Goal: Purchase product/service

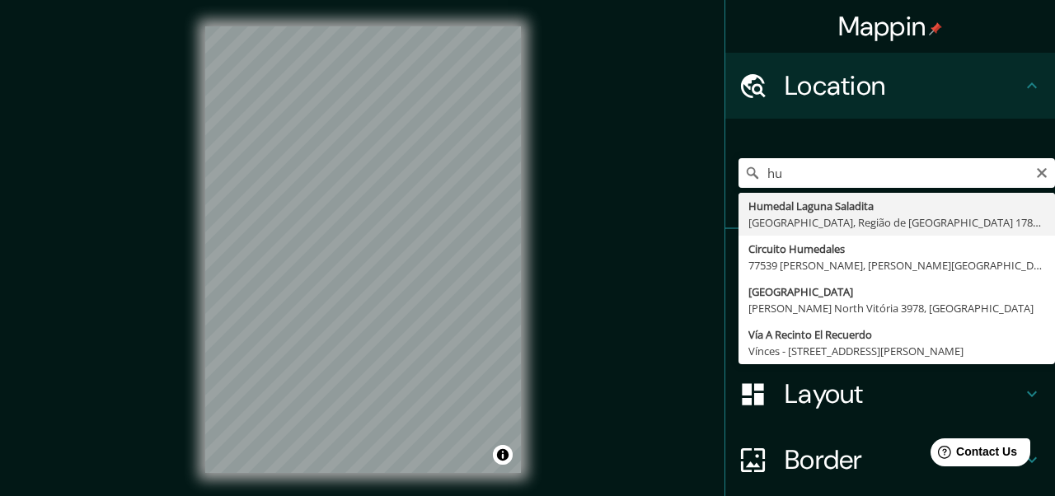
type input "h"
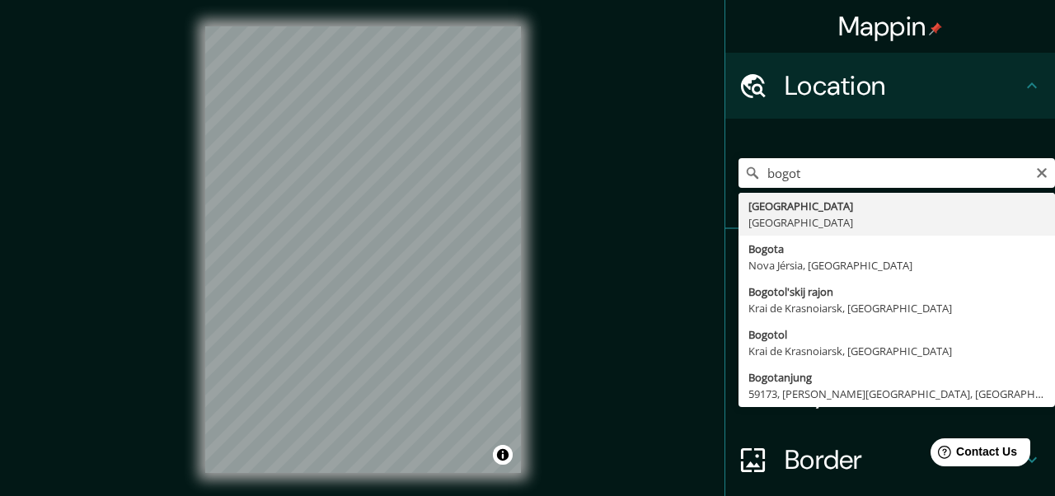
type input "[GEOGRAPHIC_DATA], [GEOGRAPHIC_DATA]"
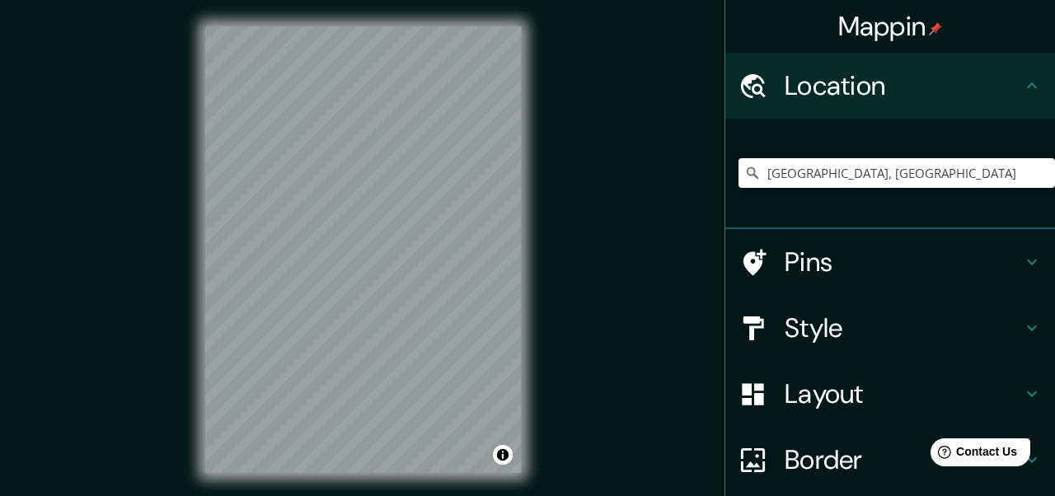
click at [826, 398] on h4 "Layout" at bounding box center [903, 393] width 237 height 33
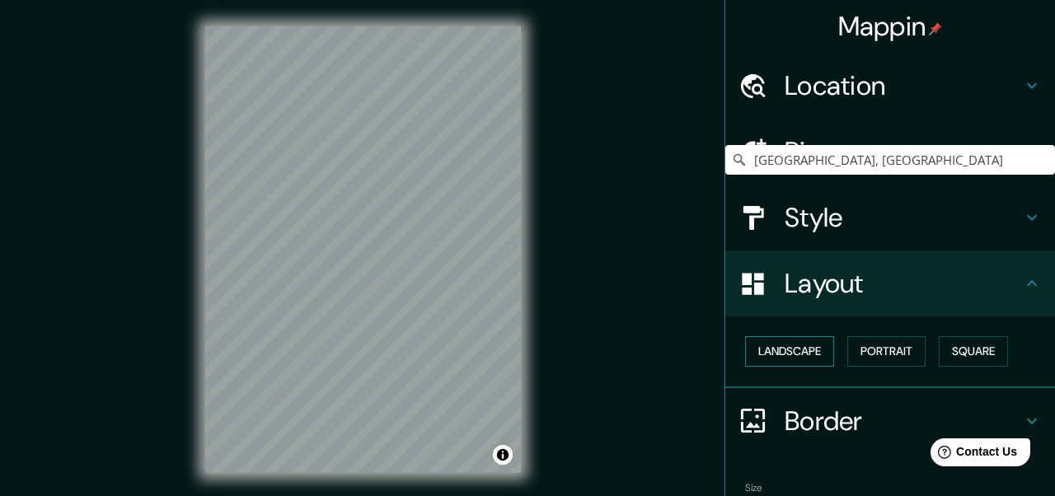
click at [801, 349] on button "Landscape" at bounding box center [789, 351] width 89 height 30
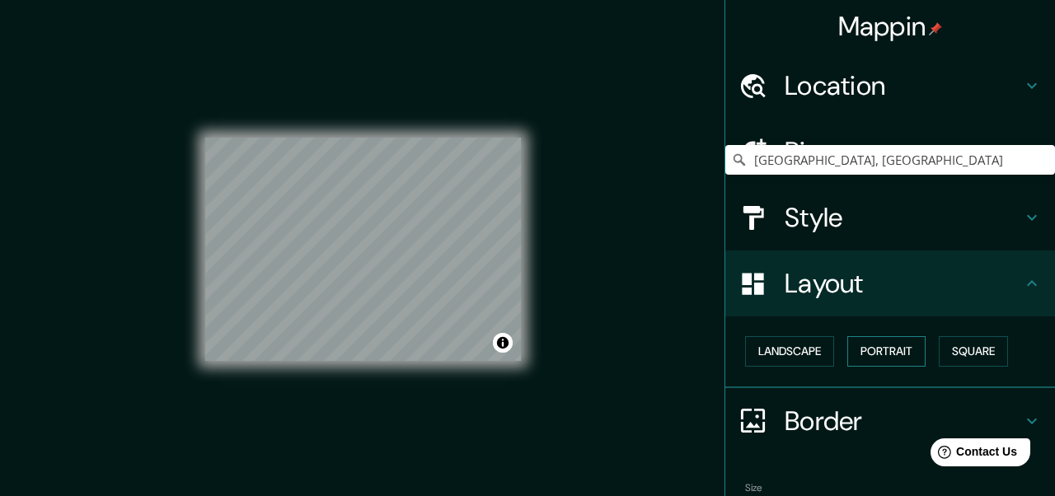
click at [892, 349] on button "Portrait" at bounding box center [886, 351] width 78 height 30
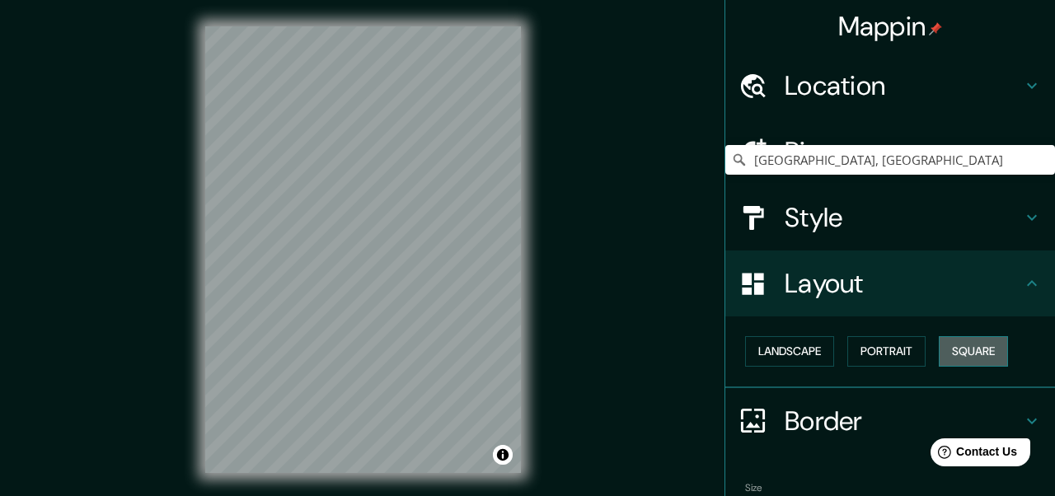
click at [969, 358] on button "Square" at bounding box center [973, 351] width 69 height 30
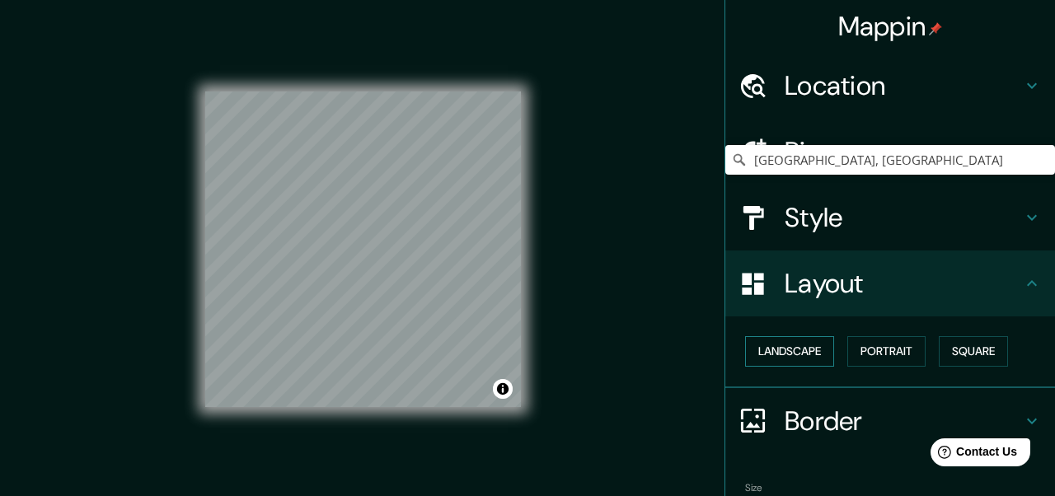
click at [790, 345] on button "Landscape" at bounding box center [789, 351] width 89 height 30
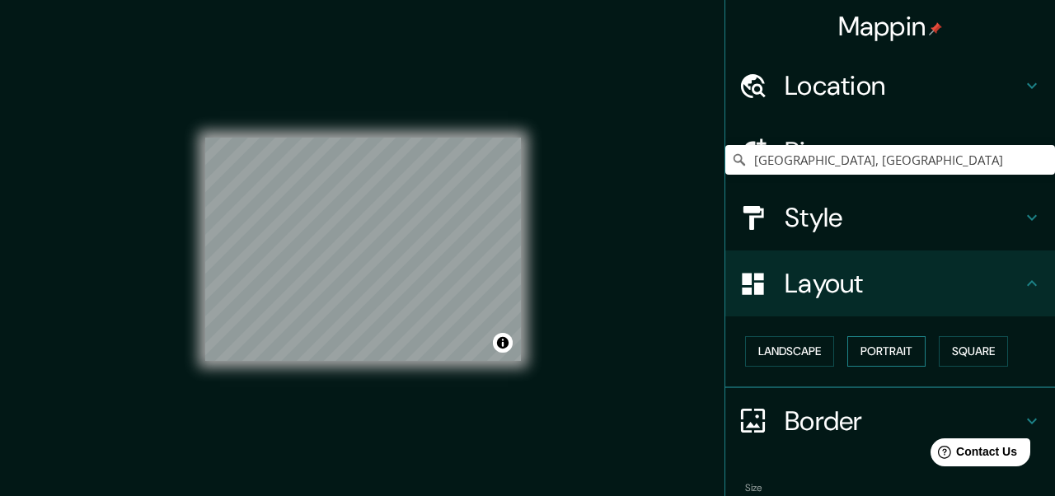
click at [897, 356] on button "Portrait" at bounding box center [886, 351] width 78 height 30
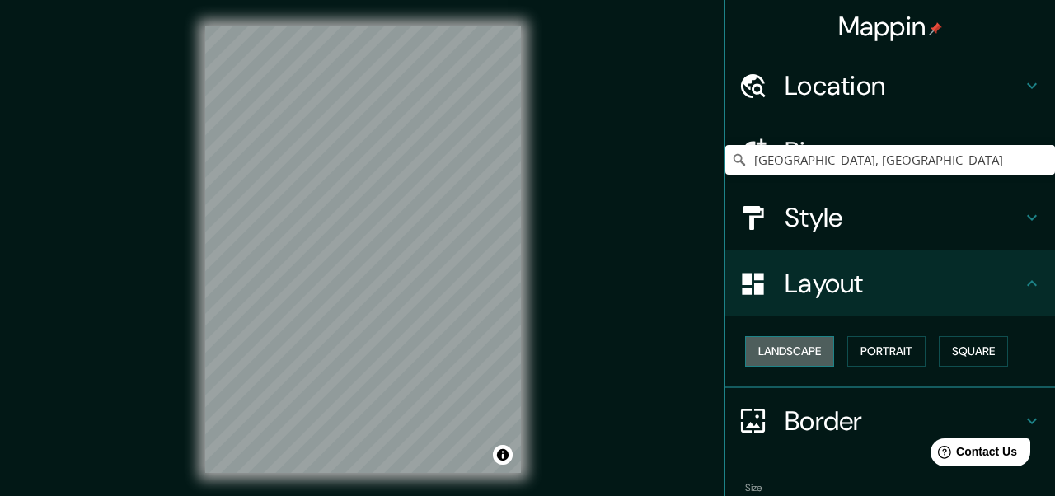
click at [798, 354] on button "Landscape" at bounding box center [789, 351] width 89 height 30
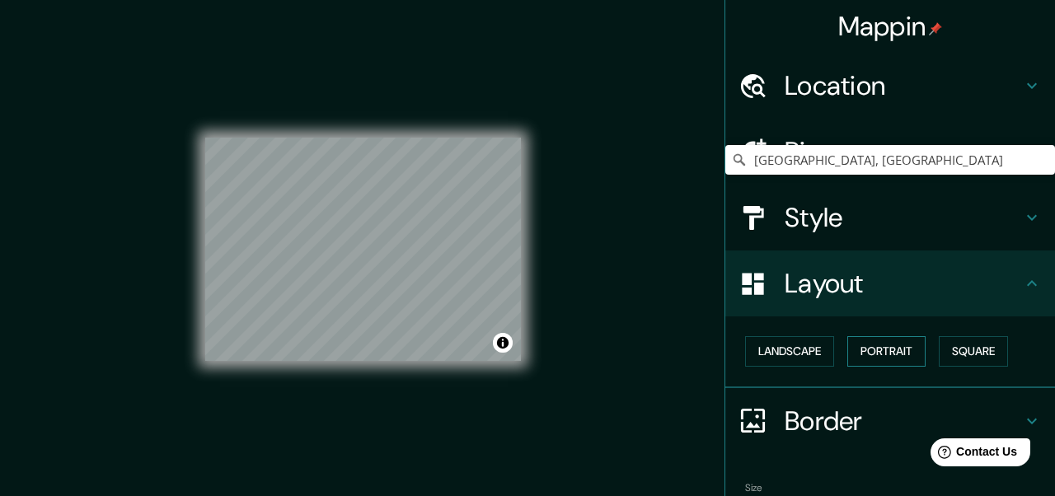
click at [885, 349] on button "Portrait" at bounding box center [886, 351] width 78 height 30
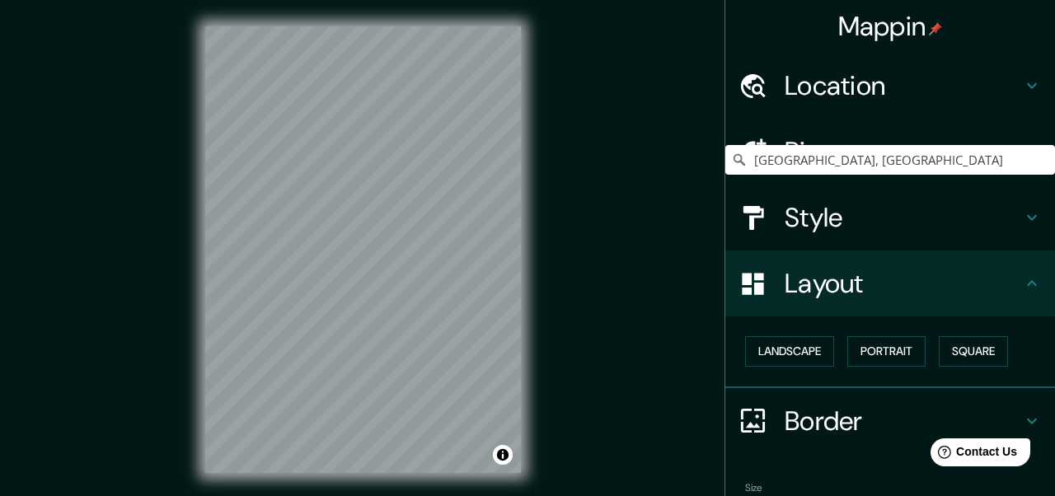
scroll to position [96, 0]
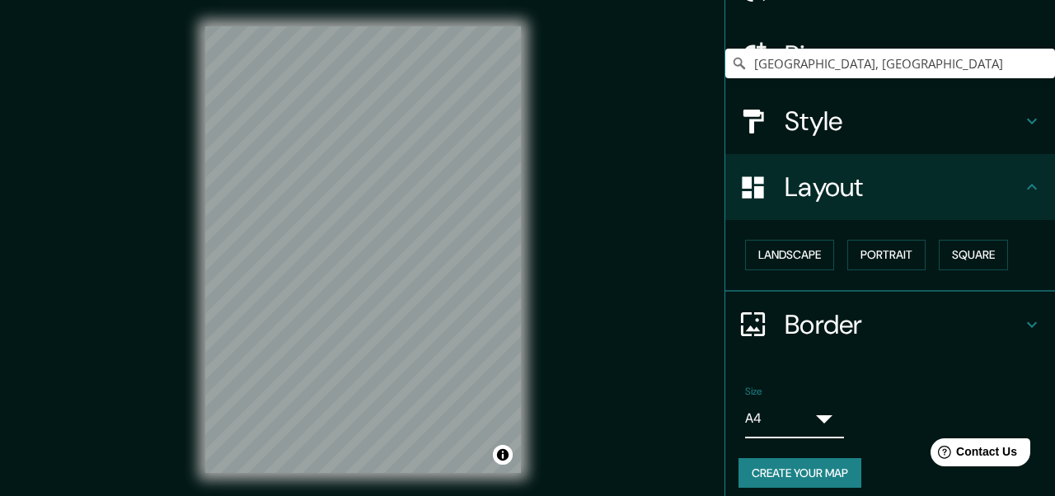
click at [808, 410] on body "Mappin Location [GEOGRAPHIC_DATA], [GEOGRAPHIC_DATA] Pins Style Layout Landscap…" at bounding box center [527, 248] width 1055 height 496
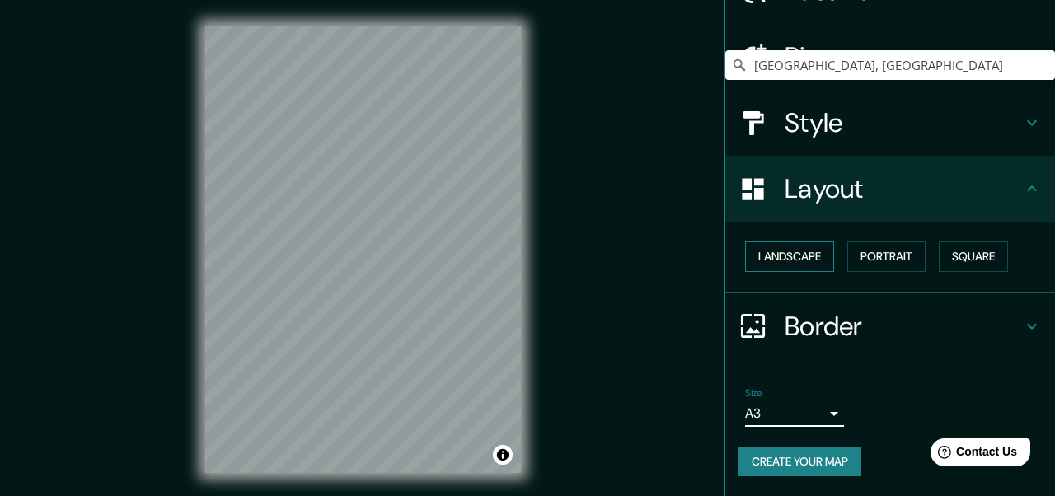
click at [800, 250] on button "Landscape" at bounding box center [789, 256] width 89 height 30
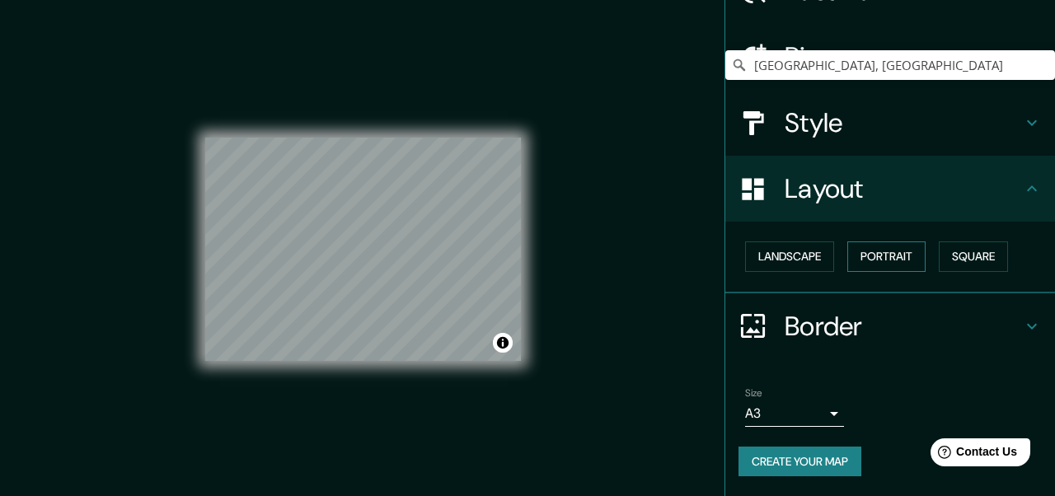
click at [891, 254] on button "Portrait" at bounding box center [886, 256] width 78 height 30
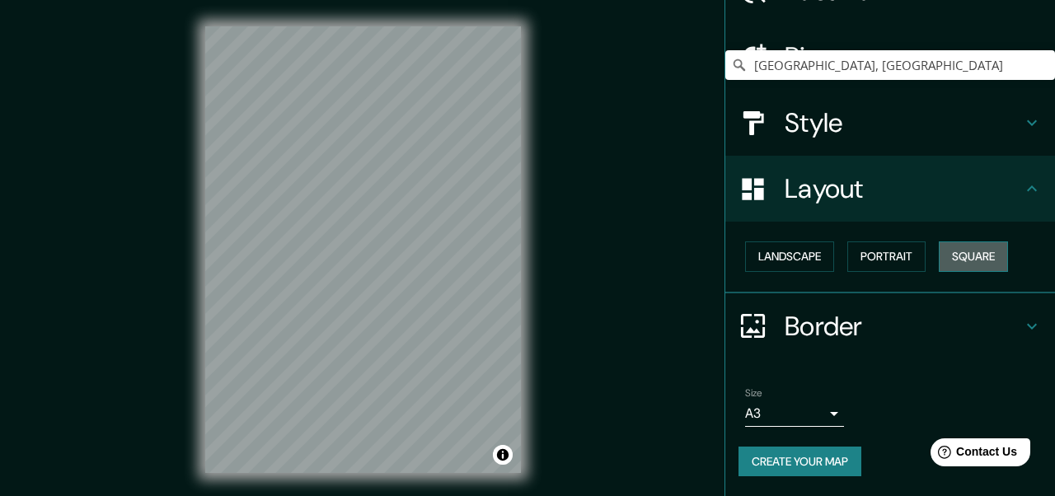
click at [980, 257] on button "Square" at bounding box center [973, 256] width 69 height 30
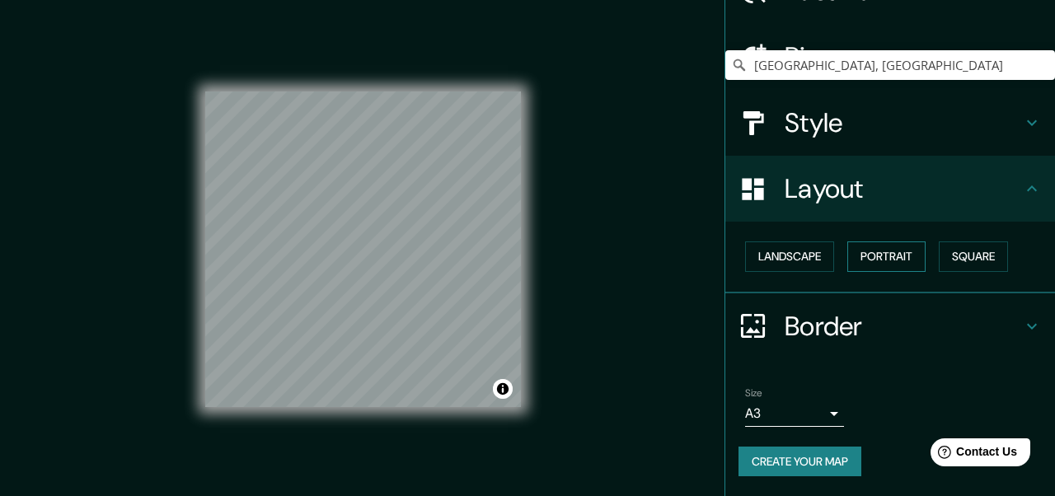
click at [879, 257] on button "Portrait" at bounding box center [886, 256] width 78 height 30
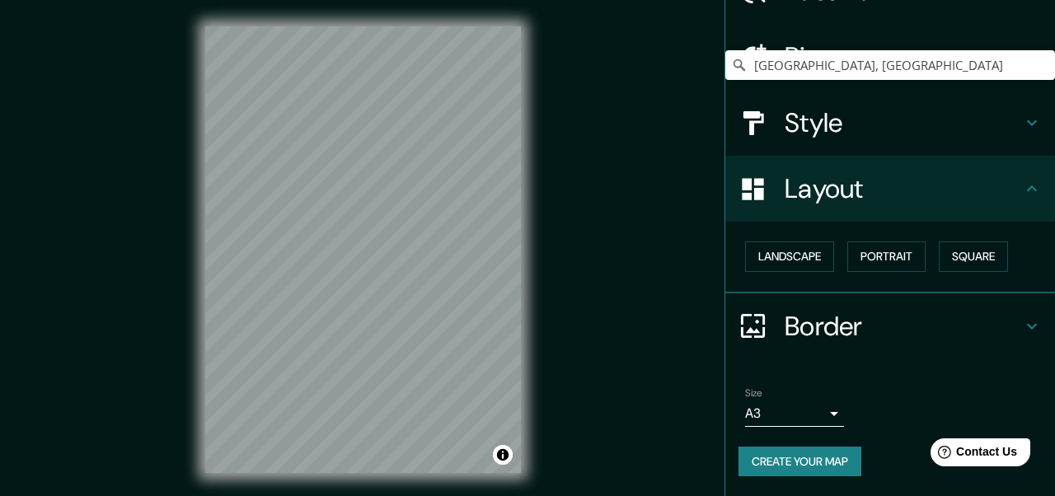
click at [800, 411] on body "Mappin Location [GEOGRAPHIC_DATA], [GEOGRAPHIC_DATA] Pins Style Layout Landscap…" at bounding box center [527, 248] width 1055 height 496
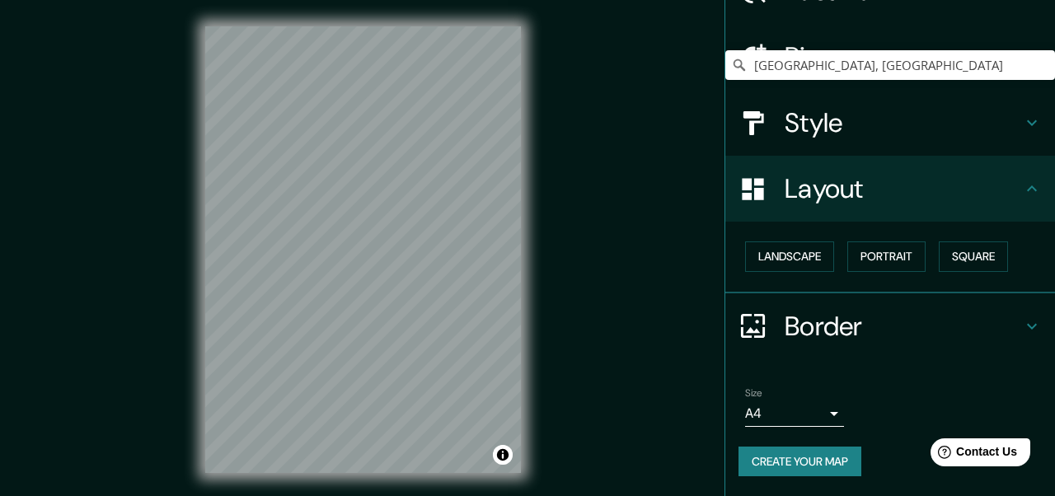
scroll to position [7, 0]
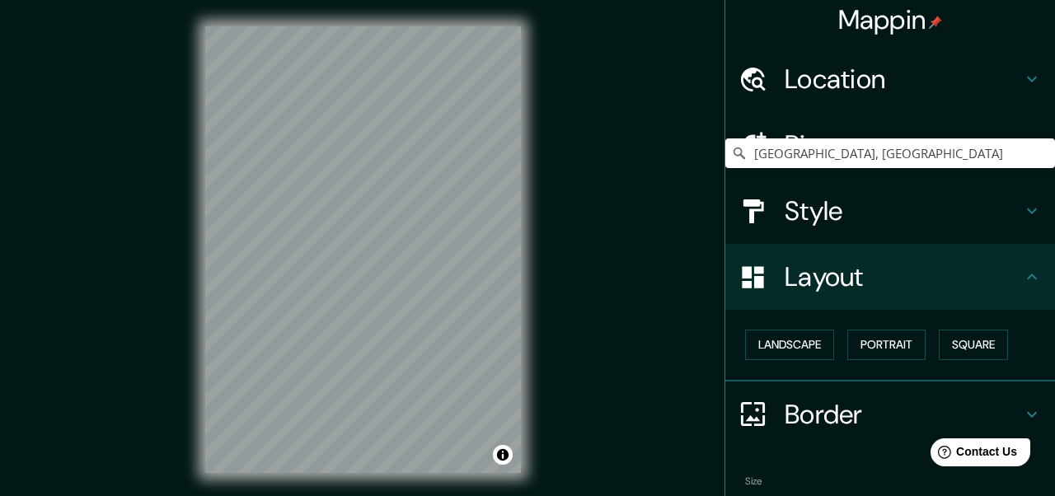
click at [832, 227] on h4 "Style" at bounding box center [903, 211] width 237 height 33
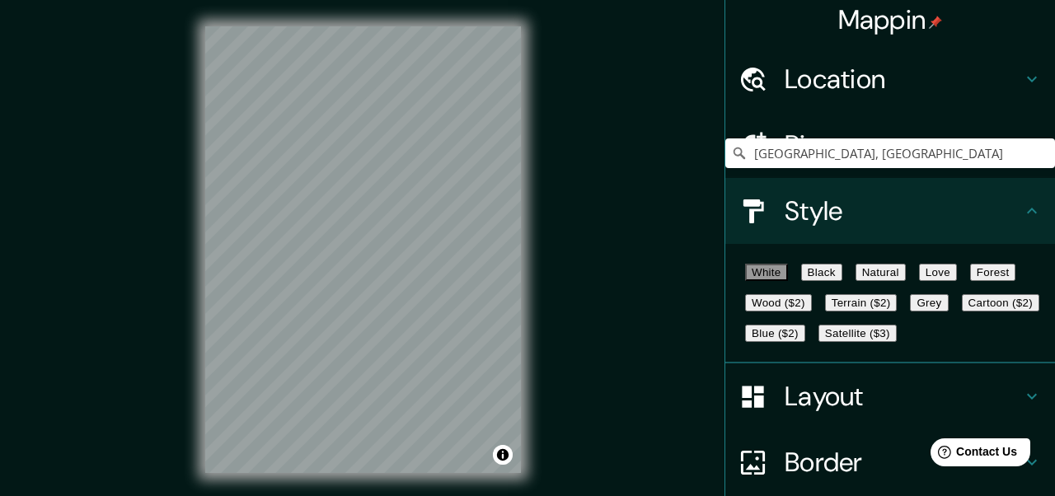
click at [842, 279] on button "Black" at bounding box center [821, 272] width 41 height 17
click at [906, 281] on button "Natural" at bounding box center [881, 272] width 50 height 17
click at [957, 281] on button "Love" at bounding box center [938, 272] width 38 height 17
click at [970, 281] on button "Forest" at bounding box center [993, 272] width 46 height 17
click at [910, 312] on button "Grey" at bounding box center [929, 302] width 38 height 17
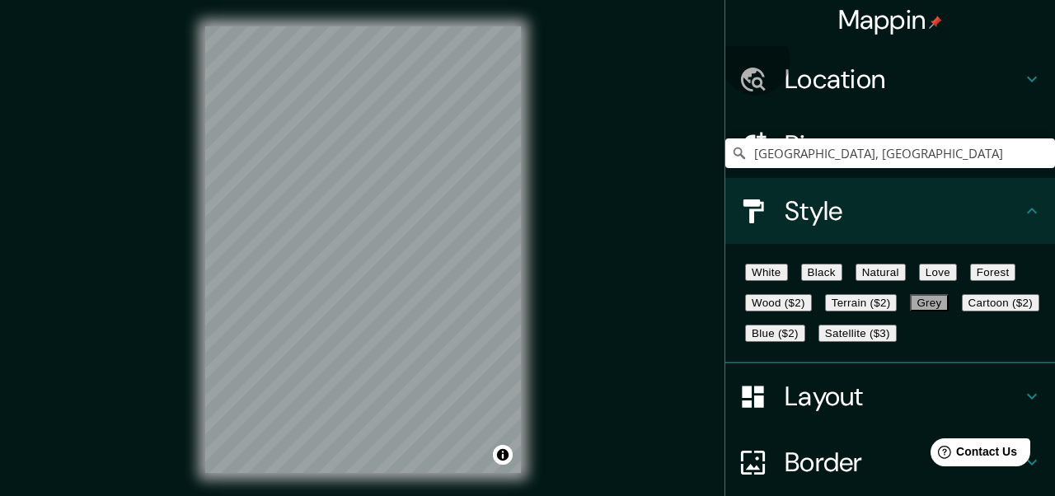
click at [776, 281] on button "White" at bounding box center [766, 272] width 43 height 17
click at [842, 280] on button "Black" at bounding box center [821, 272] width 41 height 17
click at [906, 281] on button "Natural" at bounding box center [881, 272] width 50 height 17
click at [957, 281] on button "Love" at bounding box center [938, 272] width 38 height 17
click at [970, 281] on button "Forest" at bounding box center [993, 272] width 46 height 17
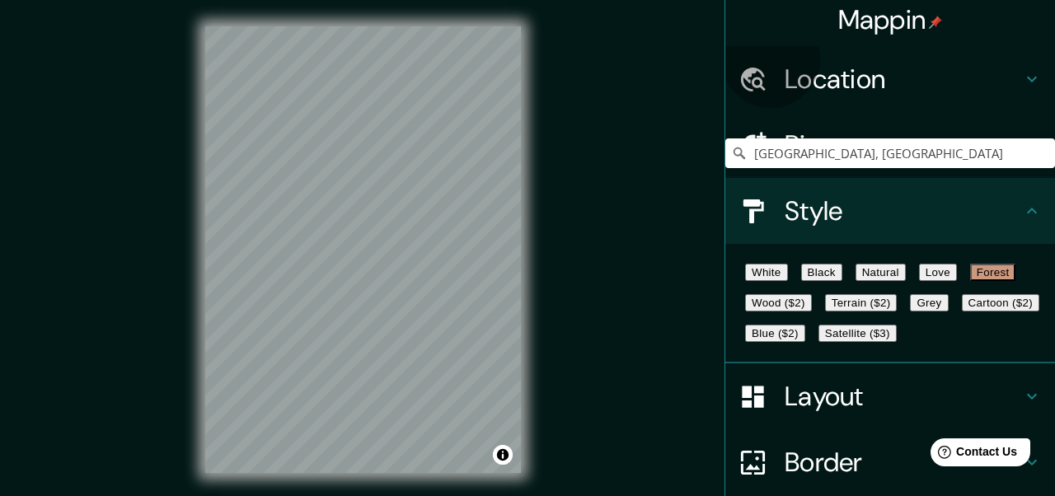
click at [910, 312] on button "Grey" at bounding box center [929, 302] width 38 height 17
click at [805, 342] on button "Blue ($2)" at bounding box center [775, 333] width 60 height 17
click at [962, 312] on button "Cartoon ($2)" at bounding box center [1000, 302] width 77 height 17
click at [822, 342] on button "Satellite ($3)" at bounding box center [857, 333] width 78 height 17
click at [898, 312] on button "Terrain ($2)" at bounding box center [861, 302] width 73 height 17
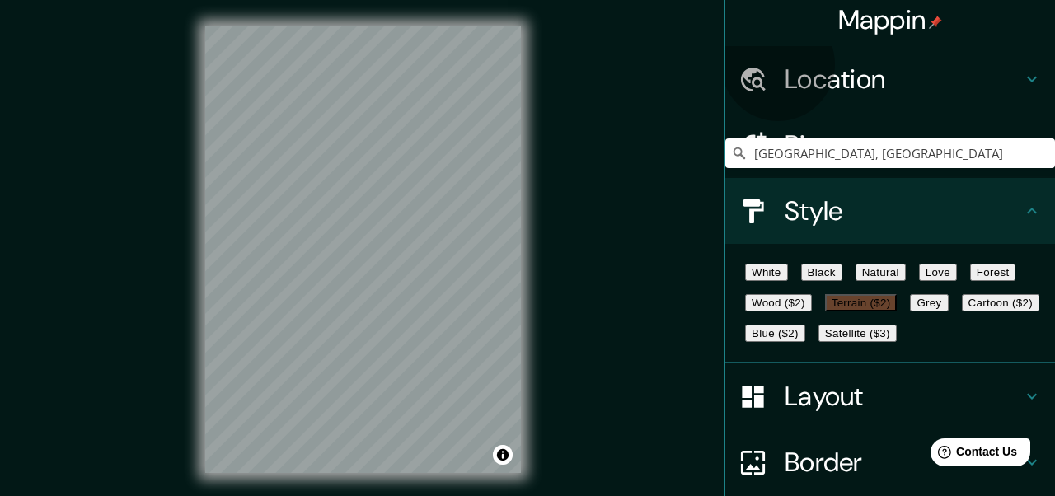
click at [812, 312] on button "Wood ($2)" at bounding box center [778, 302] width 67 height 17
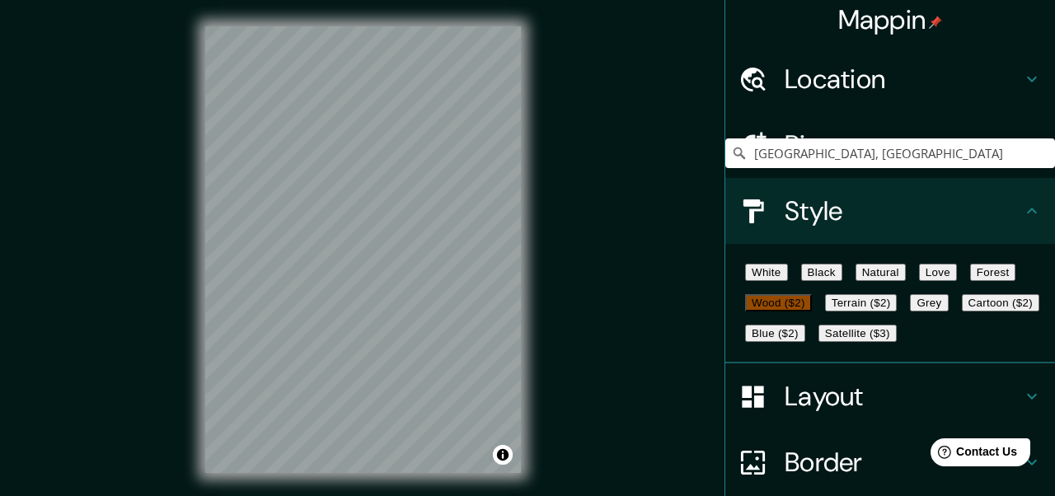
click at [970, 281] on button "Forest" at bounding box center [993, 272] width 46 height 17
click at [910, 312] on button "Grey" at bounding box center [929, 302] width 38 height 17
click at [324, 495] on html "Mappin Location [GEOGRAPHIC_DATA], [GEOGRAPHIC_DATA] Pins Style White Black Nat…" at bounding box center [527, 248] width 1055 height 496
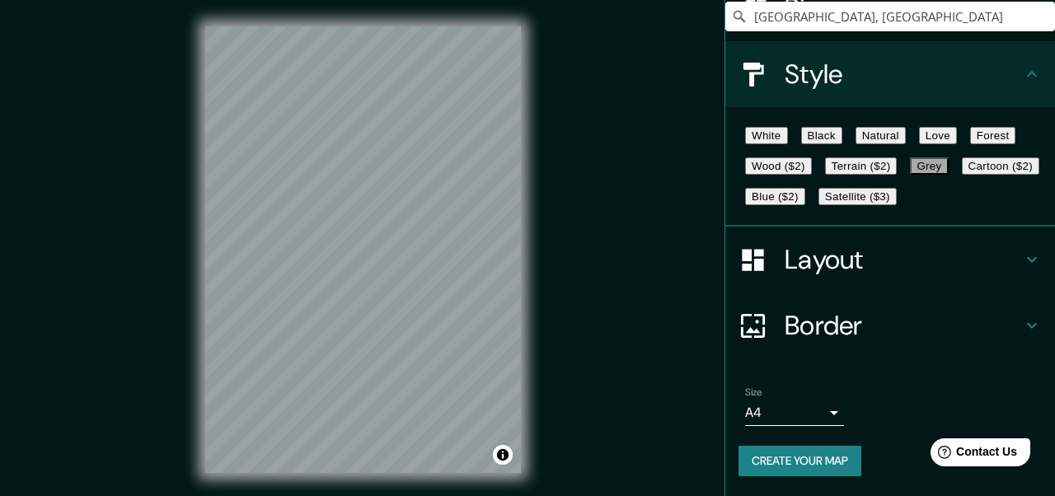
click at [856, 251] on h4 "Layout" at bounding box center [903, 259] width 237 height 33
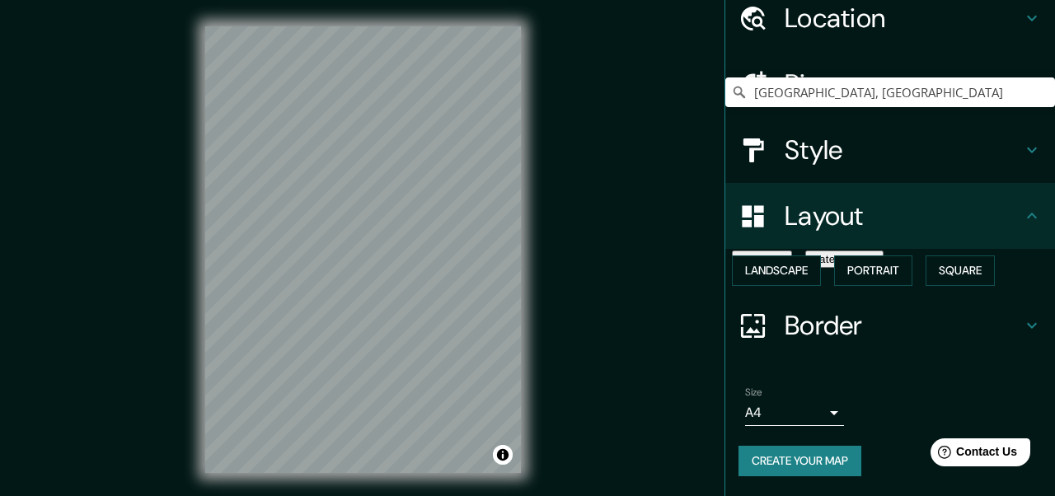
scroll to position [96, 0]
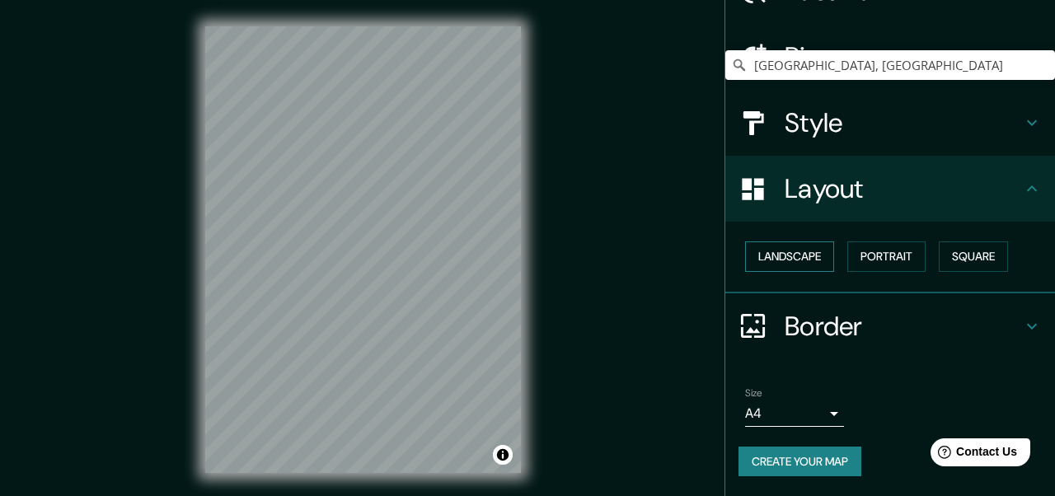
click at [802, 260] on button "Landscape" at bounding box center [789, 256] width 89 height 30
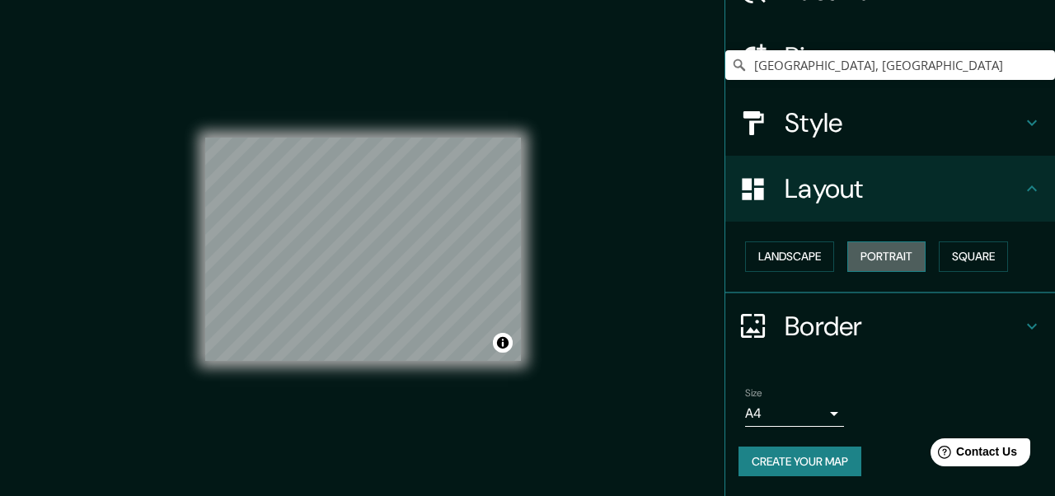
click at [873, 260] on button "Portrait" at bounding box center [886, 256] width 78 height 30
